Goal: Task Accomplishment & Management: Manage account settings

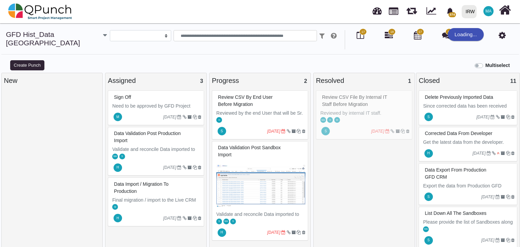
select select
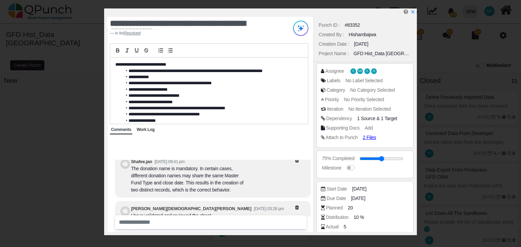
scroll to position [-277, 0]
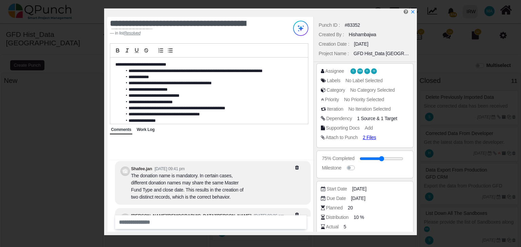
click at [148, 132] on div "Work Log" at bounding box center [146, 130] width 20 height 9
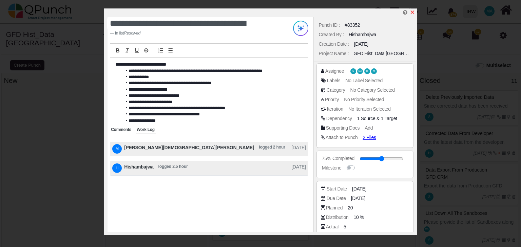
click at [414, 11] on icon "x" at bounding box center [411, 11] width 5 height 5
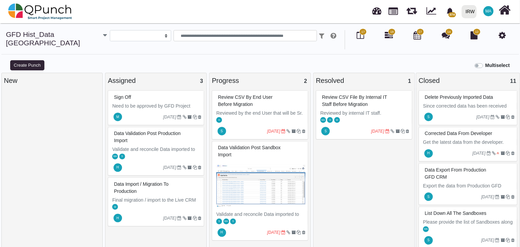
click at [254, 178] on img at bounding box center [260, 185] width 89 height 51
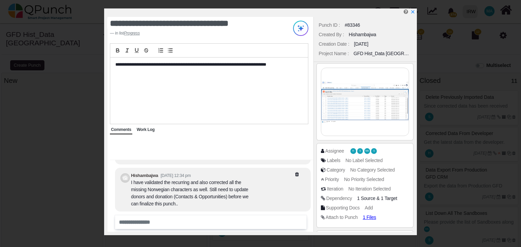
click at [145, 129] on span "Work Log" at bounding box center [146, 129] width 18 height 5
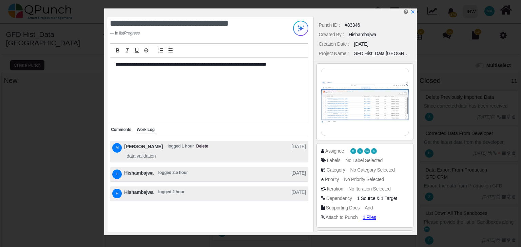
click at [119, 132] on span "Comments" at bounding box center [121, 129] width 20 height 5
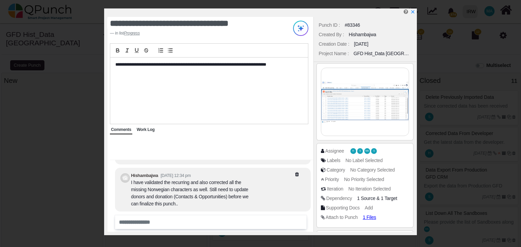
click at [204, 190] on div "I have validated the recurring and also corrected all the missing Norwegian cha…" at bounding box center [190, 193] width 119 height 28
drag, startPoint x: 204, startPoint y: 190, endPoint x: 171, endPoint y: 187, distance: 33.0
click at [171, 187] on div "I have validated the recurring and also corrected all the missing Norwegian cha…" at bounding box center [190, 193] width 119 height 28
click at [413, 11] on icon "x" at bounding box center [411, 11] width 5 height 5
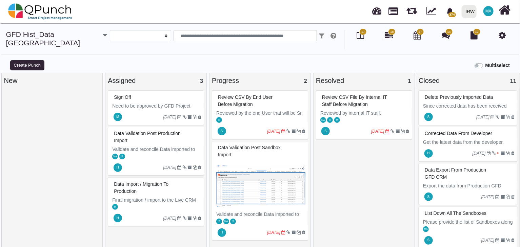
click at [256, 101] on div "Review CSV by end user before Migration" at bounding box center [260, 101] width 89 height 18
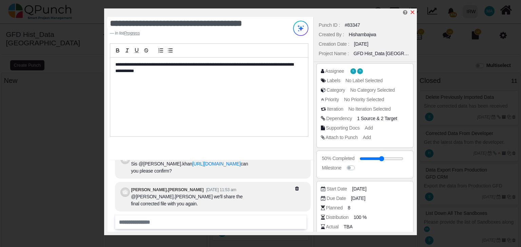
click at [412, 13] on icon "x" at bounding box center [413, 13] width 4 height 4
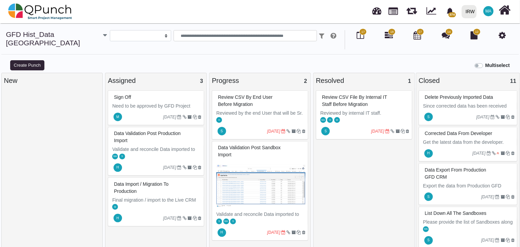
click at [103, 33] on icon "button" at bounding box center [105, 35] width 4 height 7
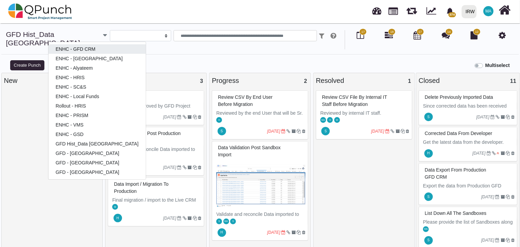
click at [70, 46] on link "ENHC - GFD CRM" at bounding box center [96, 48] width 97 height 9
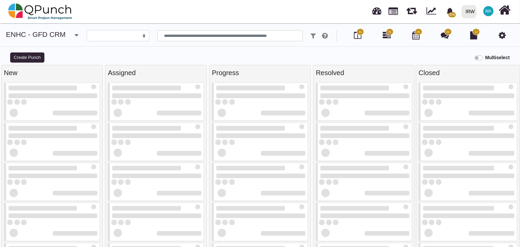
select select
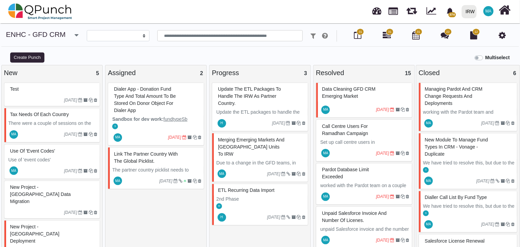
click at [159, 96] on span "Dialer App - Donation fund type and total amount to be stored on Donor object f…" at bounding box center [145, 99] width 62 height 27
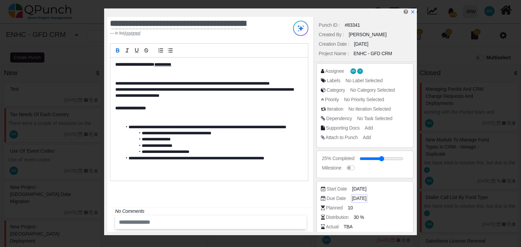
click at [356, 198] on span "[DATE]" at bounding box center [359, 198] width 14 height 7
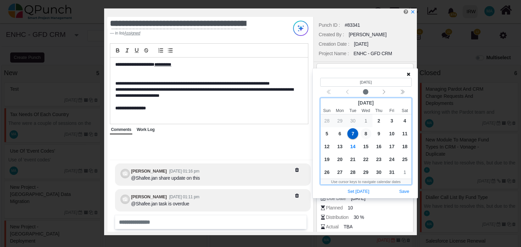
click at [365, 134] on span "8" at bounding box center [365, 133] width 11 height 11
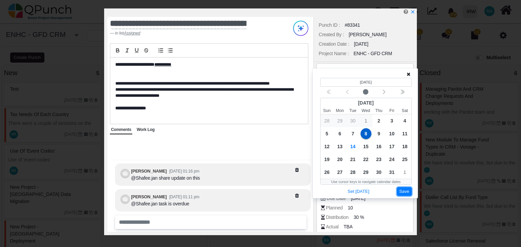
click at [408, 190] on button "Save" at bounding box center [404, 191] width 15 height 9
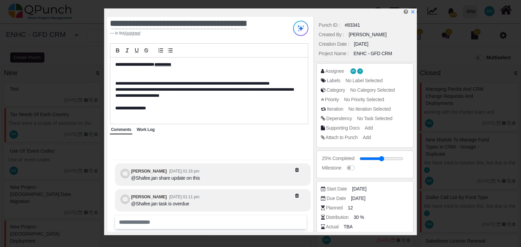
click at [392, 198] on div "Due Date [DATE]" at bounding box center [367, 198] width 92 height 7
click at [412, 13] on icon "x" at bounding box center [413, 13] width 4 height 4
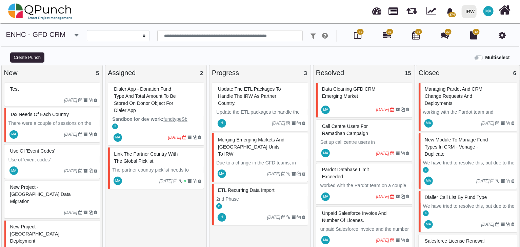
click at [176, 94] on span "Dialer App - Donation fund type and total amount to be stored on Donor object f…" at bounding box center [145, 99] width 62 height 27
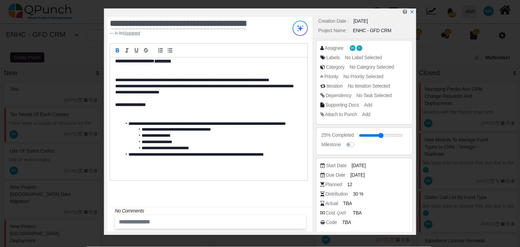
scroll to position [61, 0]
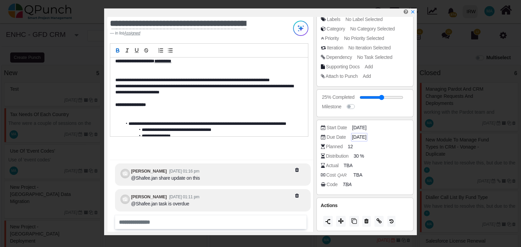
click at [358, 138] on span "[DATE]" at bounding box center [359, 137] width 14 height 7
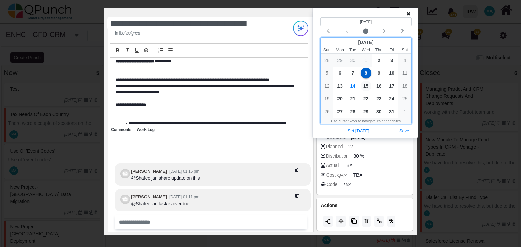
click at [366, 84] on span "15" at bounding box center [365, 86] width 11 height 11
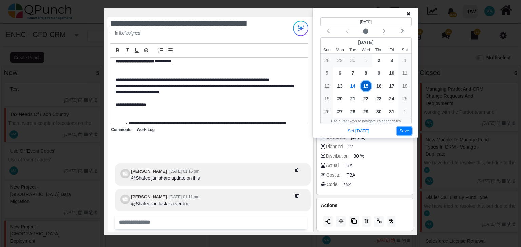
click at [404, 132] on button "Save" at bounding box center [404, 131] width 15 height 9
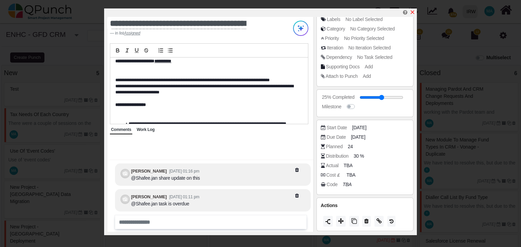
click at [412, 13] on icon "x" at bounding box center [413, 13] width 4 height 4
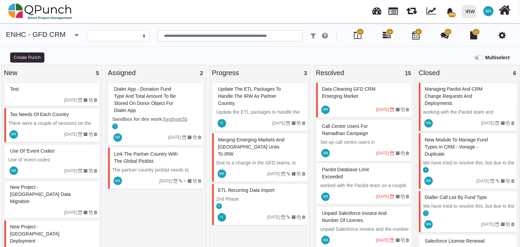
click at [176, 153] on span "link the partner country with the global picklist." at bounding box center [146, 158] width 64 height 13
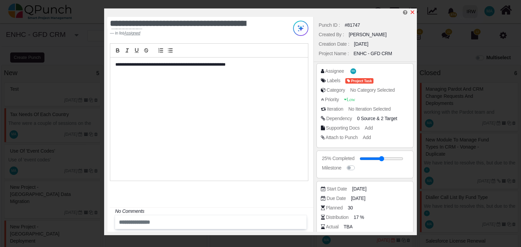
click at [411, 11] on icon "x" at bounding box center [411, 11] width 5 height 5
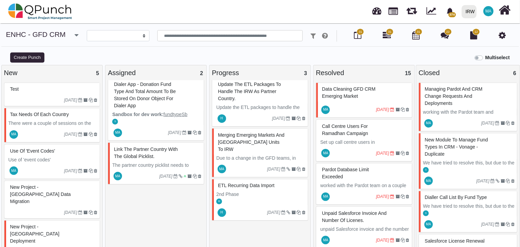
click at [252, 145] on div "Merging Emerging Markets and [GEOGRAPHIC_DATA] units to IRW" at bounding box center [260, 142] width 89 height 25
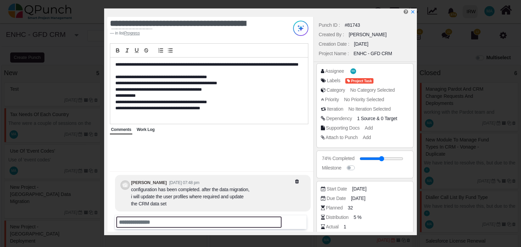
click at [177, 223] on input "text" at bounding box center [198, 222] width 165 height 11
type input "**********"
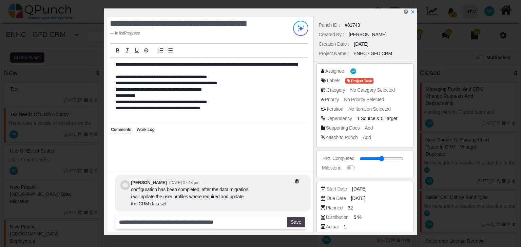
click at [296, 223] on button "Save" at bounding box center [296, 222] width 18 height 11
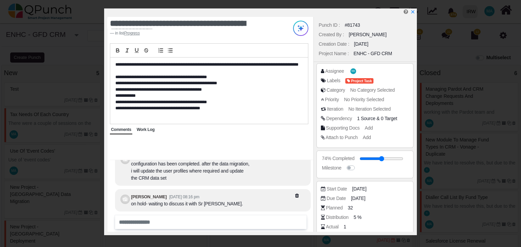
click at [141, 131] on span "Work Log" at bounding box center [146, 129] width 18 height 5
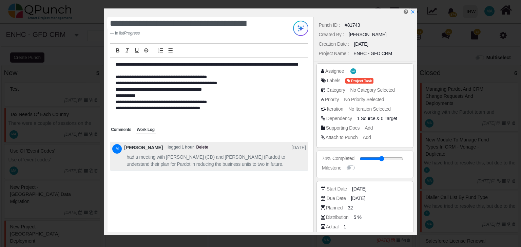
click at [118, 131] on span "Comments" at bounding box center [121, 129] width 20 height 5
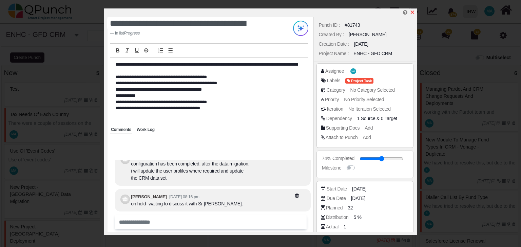
click at [413, 12] on icon "x" at bounding box center [413, 13] width 4 height 4
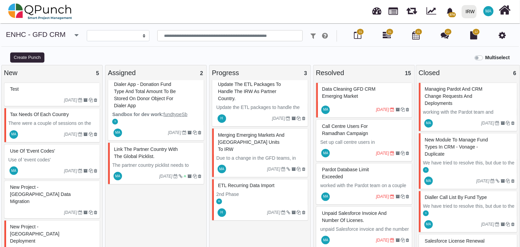
click at [268, 96] on div "update the ETL packages to handle the IRW as partner country." at bounding box center [260, 91] width 89 height 25
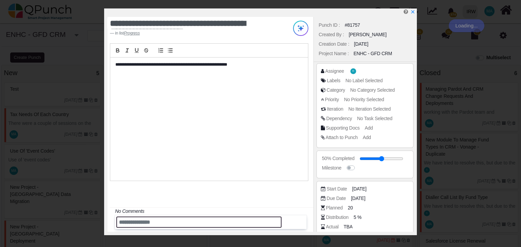
click at [211, 220] on input "text" at bounding box center [198, 222] width 165 height 11
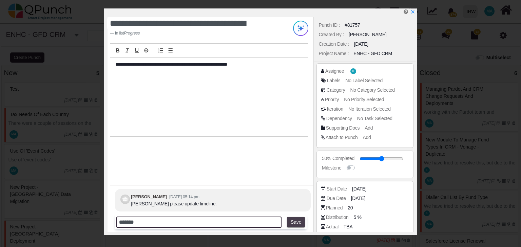
type input "*******"
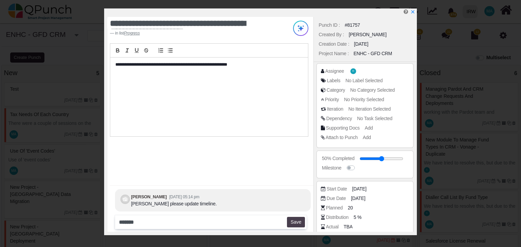
click at [297, 223] on button "Save" at bounding box center [296, 222] width 18 height 11
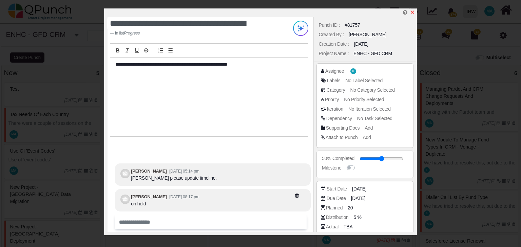
click at [413, 13] on icon "x" at bounding box center [411, 11] width 5 height 5
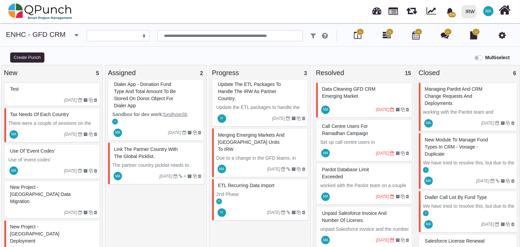
click at [259, 182] on div "ETL Recurring Data Import" at bounding box center [260, 186] width 89 height 11
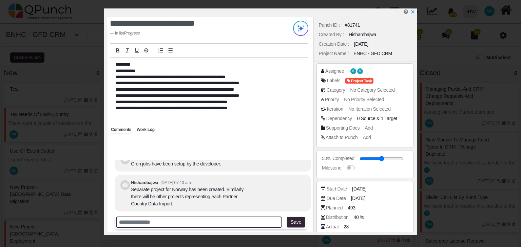
click at [193, 223] on input "text" at bounding box center [198, 222] width 165 height 11
type input "**********"
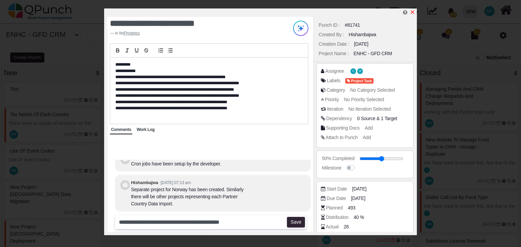
click at [413, 14] on icon "x" at bounding box center [413, 13] width 4 height 4
